Goal: Find specific page/section: Find specific page/section

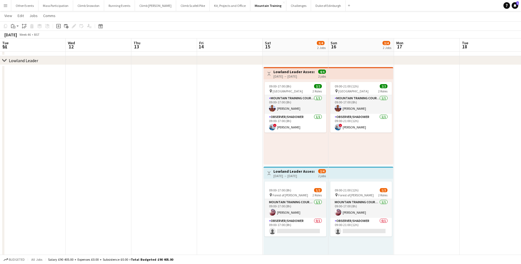
scroll to position [0, 189]
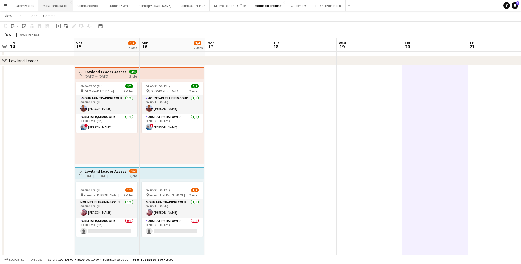
click at [55, 5] on button "Mass Participation Close" at bounding box center [55, 5] width 35 height 11
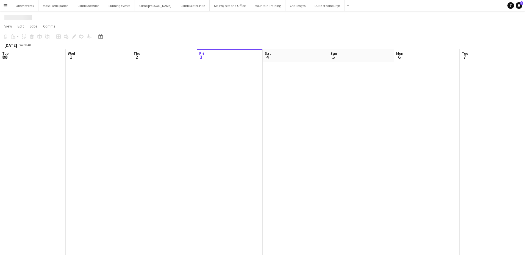
scroll to position [0, 131]
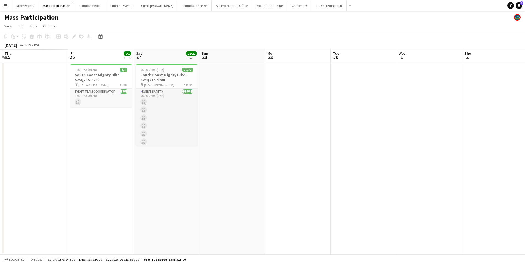
drag, startPoint x: 42, startPoint y: 99, endPoint x: 418, endPoint y: 102, distance: 376.5
click at [418, 102] on app-calendar-viewport "Wed 24 Thu 25 Fri 26 1/1 1 Job Sat 27 22/22 1 Job Sun 28 Mon 29 Tue 30 Wed 1 Th…" at bounding box center [262, 151] width 525 height 205
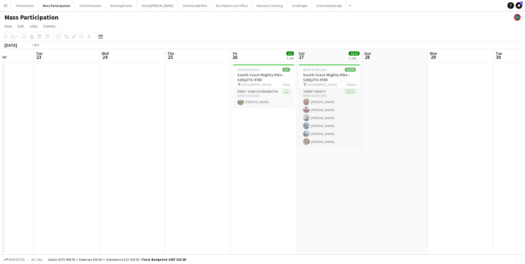
drag, startPoint x: 345, startPoint y: 135, endPoint x: 498, endPoint y: 144, distance: 154.0
click at [499, 145] on app-calendar-viewport "Sat 20 Sun 21 Mon 22 Tue 23 Wed 24 Thu 25 Fri 26 1/1 1 Job Sat 27 22/22 1 Job S…" at bounding box center [262, 151] width 525 height 205
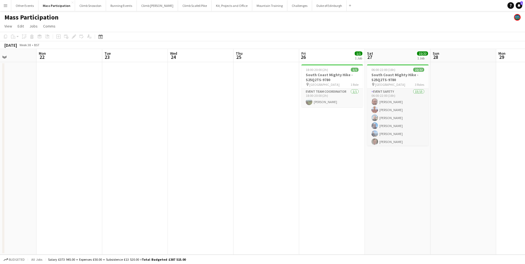
drag, startPoint x: 209, startPoint y: 134, endPoint x: 456, endPoint y: 152, distance: 248.3
click at [462, 153] on app-calendar-viewport "Fri 19 Sat 20 Sun 21 Mon 22 Tue 23 Wed 24 Thu 25 Fri 26 1/1 1 Job Sat 27 22/22 …" at bounding box center [262, 151] width 525 height 205
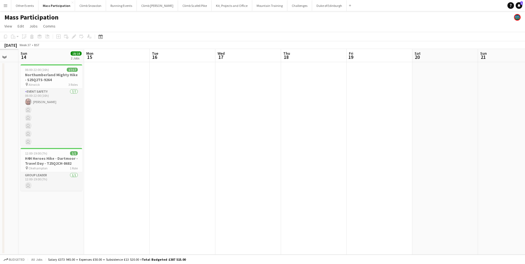
drag, startPoint x: 128, startPoint y: 130, endPoint x: 222, endPoint y: 123, distance: 93.9
click at [348, 122] on app-calendar-viewport "Fri 12 Sat 13 Sun 14 18/18 2 Jobs Mon 15 Tue 16 Wed 17 Thu 18 Fri 19 Sat 20 Sun…" at bounding box center [262, 151] width 525 height 205
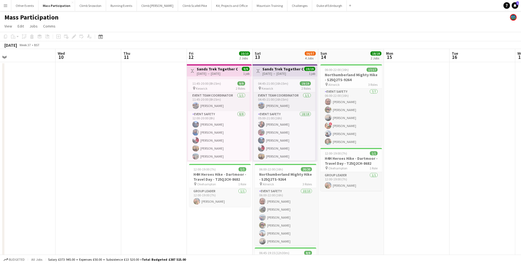
drag, startPoint x: 173, startPoint y: 126, endPoint x: 459, endPoint y: 136, distance: 286.3
click at [459, 136] on app-calendar-viewport "Sun 7 Mon 8 Tue 9 Wed 10 Thu 11 Fri 12 10/10 2 Jobs Sat 13 56/57 4 Jobs Sun 14 …" at bounding box center [260, 236] width 521 height 374
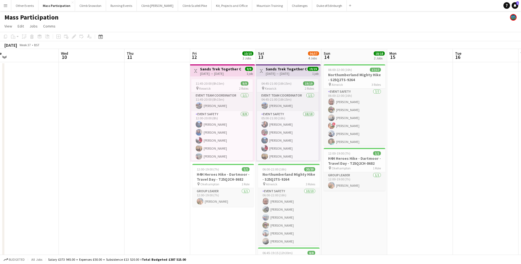
click at [157, 141] on app-date-cell at bounding box center [157, 242] width 66 height 361
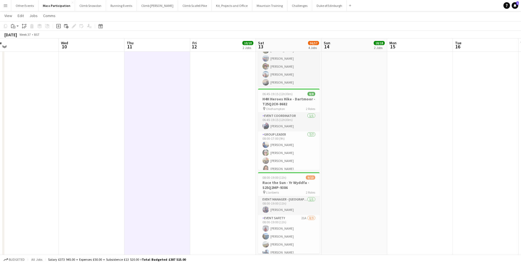
scroll to position [168, 0]
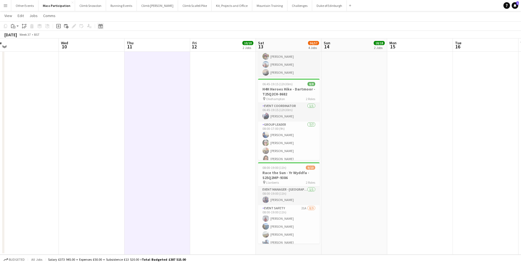
click at [102, 27] on icon "Date picker" at bounding box center [100, 26] width 4 height 4
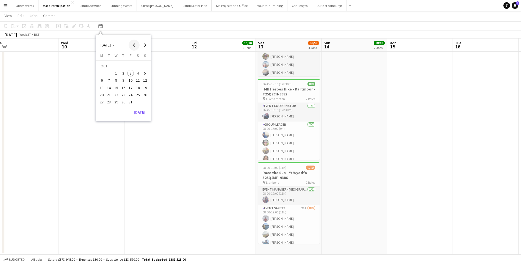
click at [132, 45] on span "Previous month" at bounding box center [134, 45] width 11 height 11
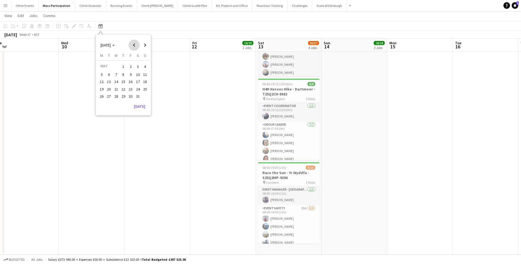
click at [132, 45] on span "Previous month" at bounding box center [134, 45] width 11 height 11
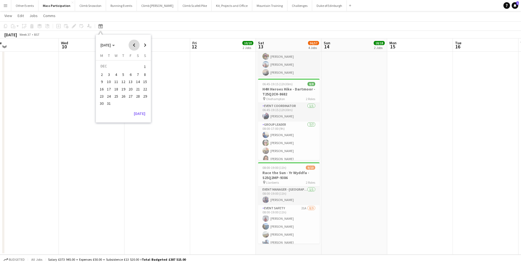
click at [132, 45] on span "Previous month" at bounding box center [134, 45] width 11 height 11
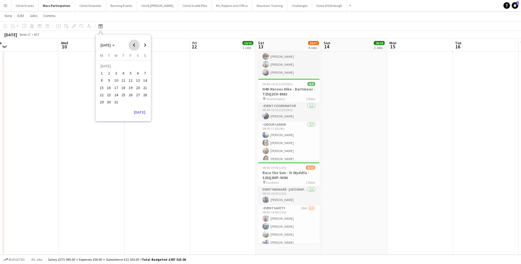
click at [132, 45] on span "Previous month" at bounding box center [134, 45] width 11 height 11
click at [143, 73] on span "7" at bounding box center [145, 73] width 7 height 7
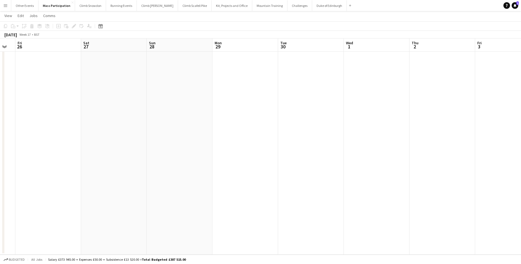
scroll to position [0, 202]
click at [7, 6] on app-icon "Menu" at bounding box center [5, 5] width 4 height 4
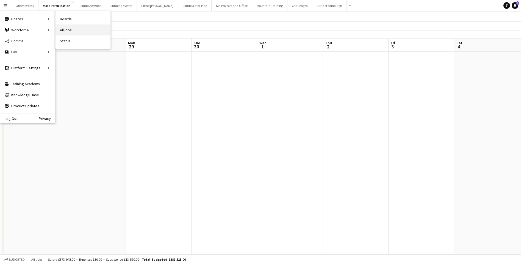
click at [65, 29] on link "All jobs" at bounding box center [82, 29] width 55 height 11
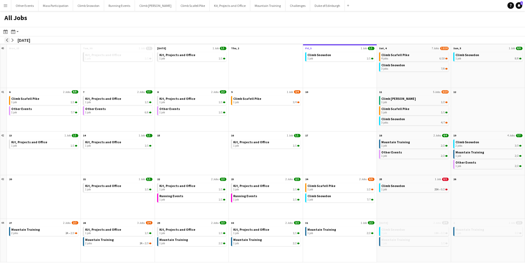
click at [7, 41] on app-icon "arrow-left" at bounding box center [6, 39] width 3 height 3
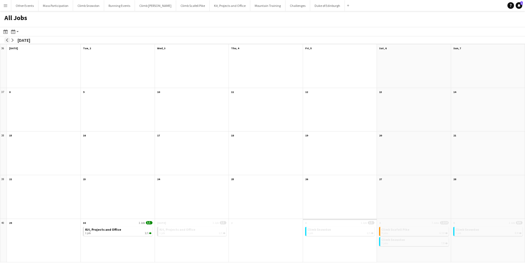
click at [7, 41] on app-icon "arrow-left" at bounding box center [6, 39] width 3 height 3
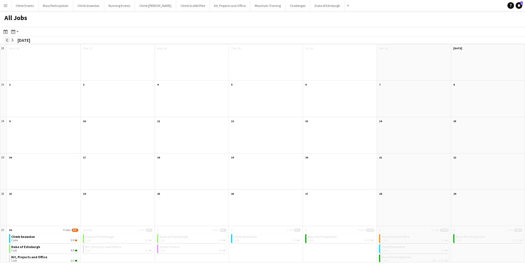
click at [7, 41] on app-icon "arrow-left" at bounding box center [6, 39] width 3 height 3
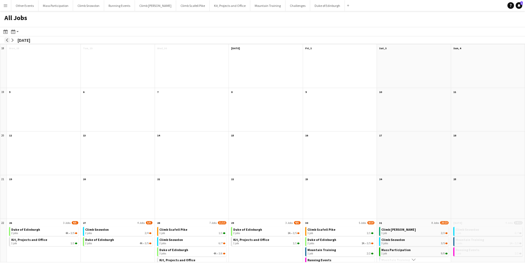
click at [7, 41] on app-icon "arrow-left" at bounding box center [6, 39] width 3 height 3
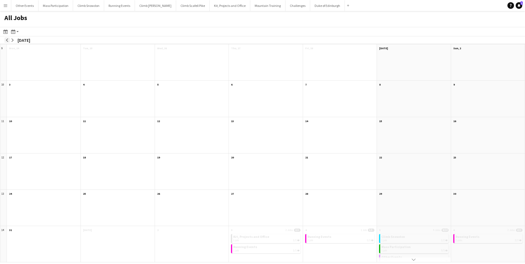
click at [7, 41] on app-icon "arrow-left" at bounding box center [6, 39] width 3 height 3
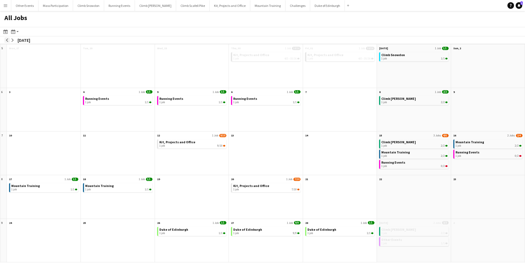
click at [7, 41] on app-icon "arrow-left" at bounding box center [6, 39] width 3 height 3
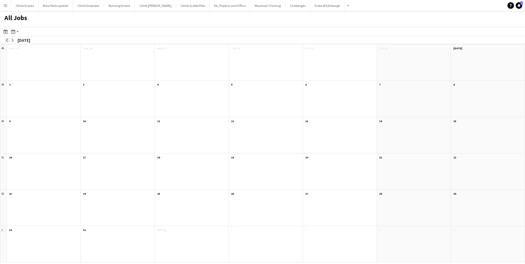
click at [7, 41] on app-icon "arrow-left" at bounding box center [6, 39] width 3 height 3
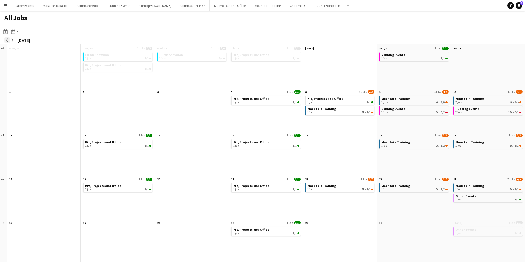
click at [7, 41] on app-icon "arrow-left" at bounding box center [6, 39] width 3 height 3
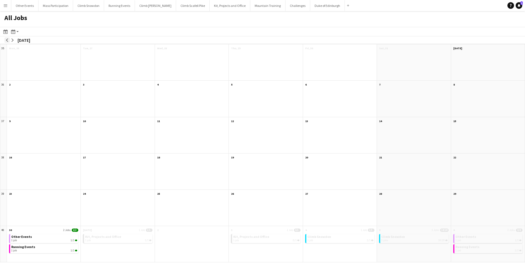
click at [7, 41] on app-icon "arrow-left" at bounding box center [6, 39] width 3 height 3
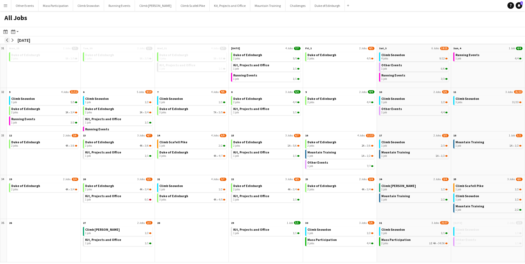
click at [7, 41] on app-icon "arrow-left" at bounding box center [6, 39] width 3 height 3
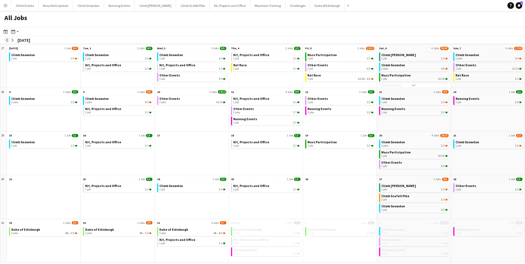
click at [7, 41] on app-icon "arrow-left" at bounding box center [6, 39] width 3 height 3
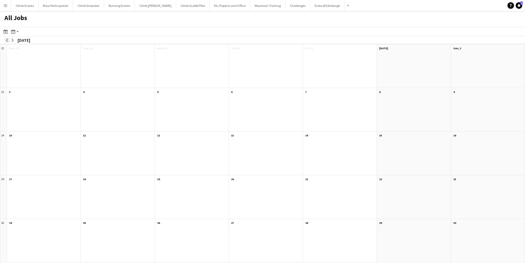
click at [7, 41] on app-icon "arrow-left" at bounding box center [6, 39] width 3 height 3
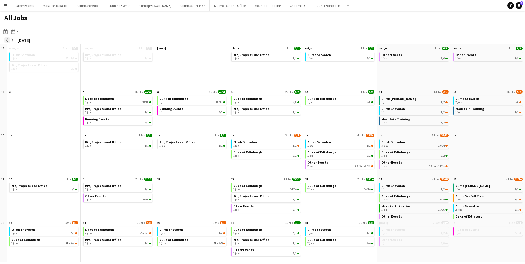
click at [7, 41] on app-icon "arrow-left" at bounding box center [6, 39] width 3 height 3
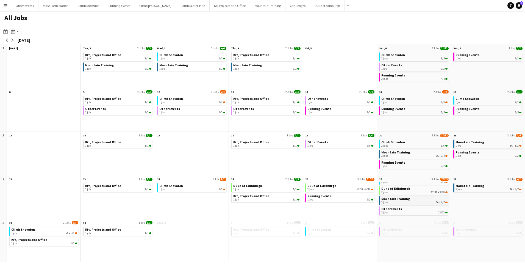
scroll to position [7, 0]
click at [397, 210] on span "Other Events" at bounding box center [391, 208] width 21 height 4
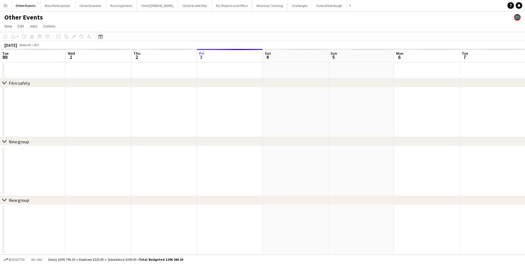
scroll to position [0, 131]
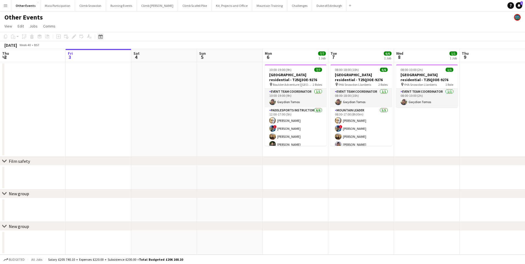
click at [102, 38] on icon at bounding box center [100, 36] width 4 height 4
click at [133, 55] on span "Previous month" at bounding box center [134, 55] width 11 height 11
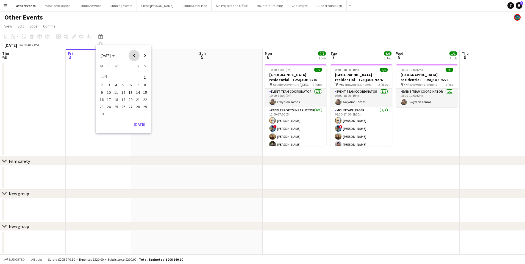
click at [133, 55] on span "Previous month" at bounding box center [134, 55] width 11 height 11
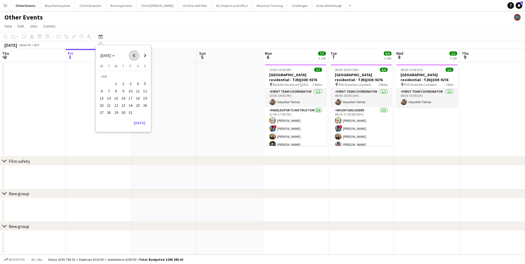
click at [133, 55] on span "Previous month" at bounding box center [134, 55] width 11 height 11
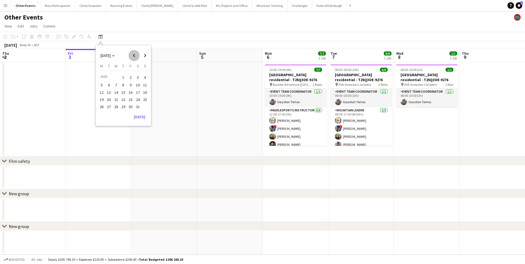
click at [133, 55] on span "Previous month" at bounding box center [134, 55] width 11 height 11
click at [138, 105] on span "27" at bounding box center [138, 105] width 7 height 7
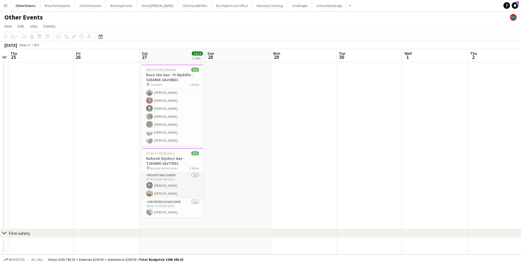
scroll to position [36, 0]
click at [248, 143] on app-date-cell at bounding box center [238, 145] width 66 height 167
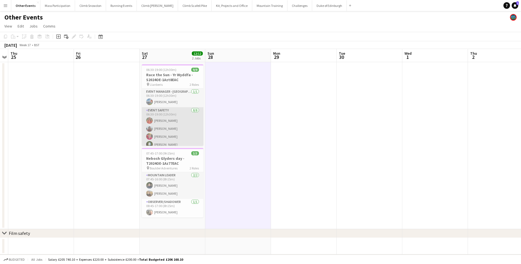
scroll to position [0, 0]
